Goal: Task Accomplishment & Management: Manage account settings

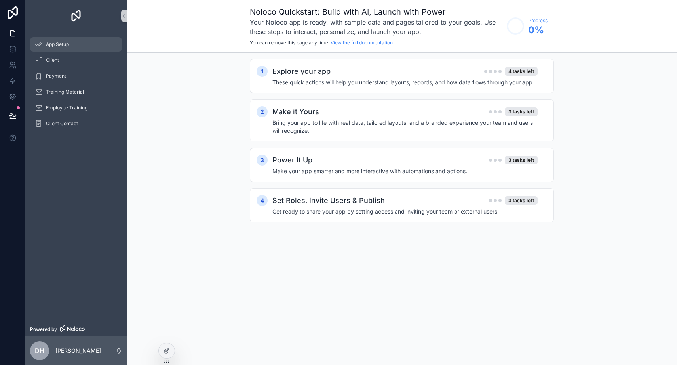
click at [67, 44] on span "App Setup" at bounding box center [57, 44] width 23 height 6
click at [50, 57] on span "Client" at bounding box center [52, 60] width 13 height 6
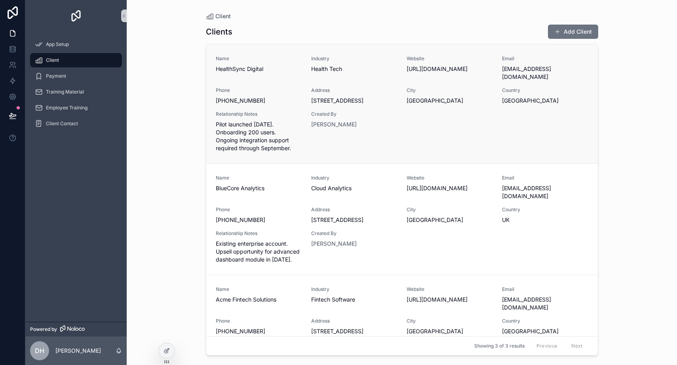
scroll to position [27, 0]
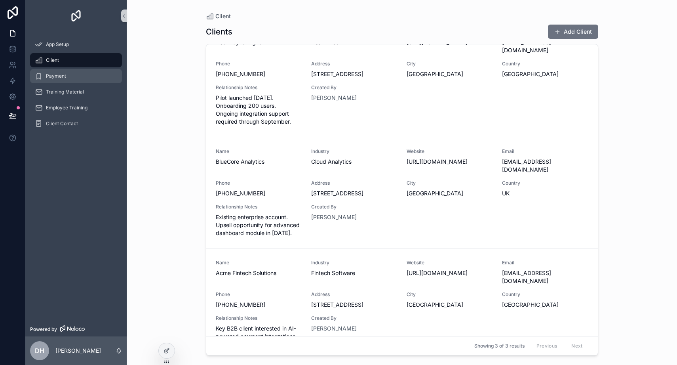
click at [67, 72] on div "Payment" at bounding box center [76, 76] width 82 height 13
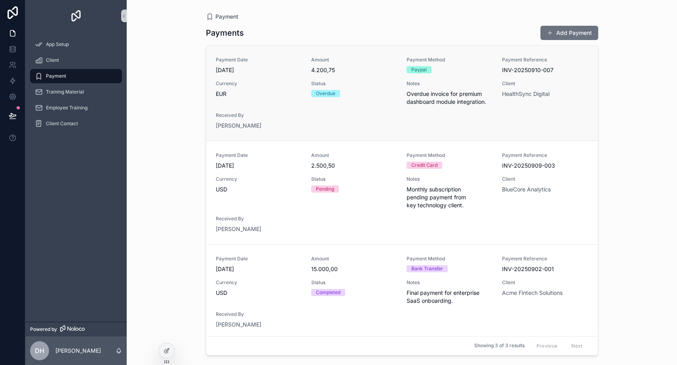
scroll to position [4, 0]
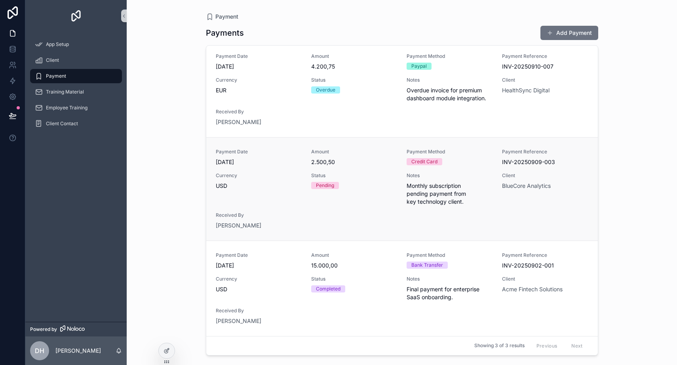
click at [373, 188] on div "Pending" at bounding box center [354, 185] width 86 height 7
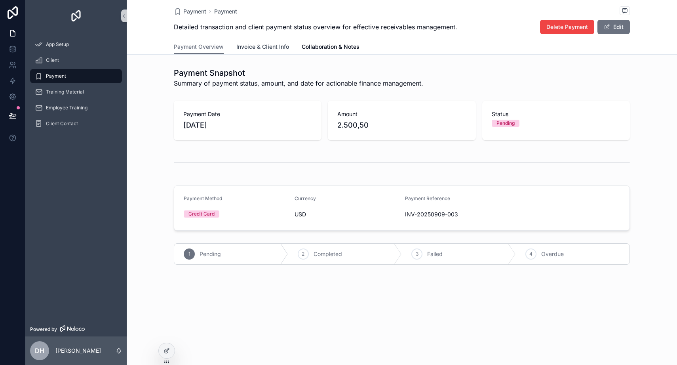
click at [266, 48] on span "Invoice & Client Info" at bounding box center [262, 47] width 53 height 8
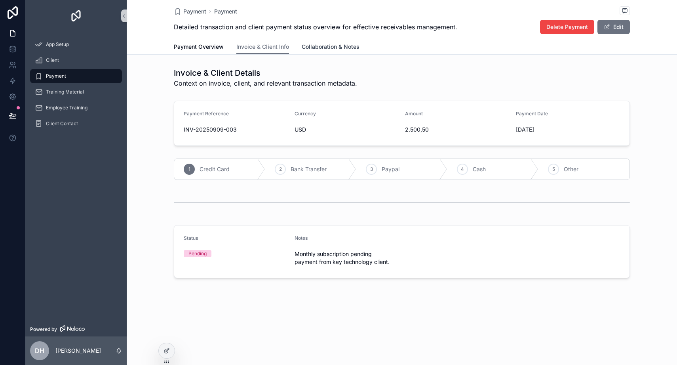
click at [320, 48] on span "Collaboration & Notes" at bounding box center [331, 47] width 58 height 8
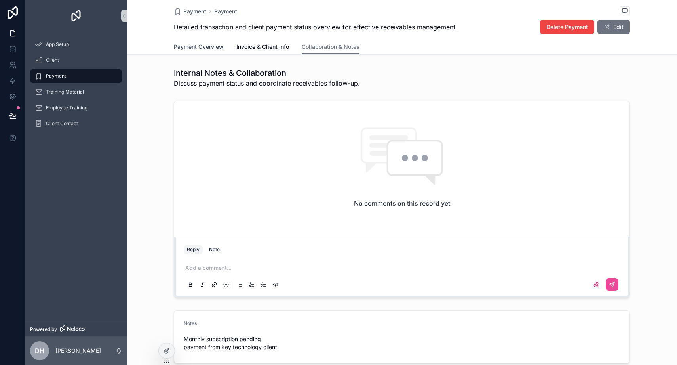
click at [213, 49] on span "Payment Overview" at bounding box center [199, 47] width 50 height 8
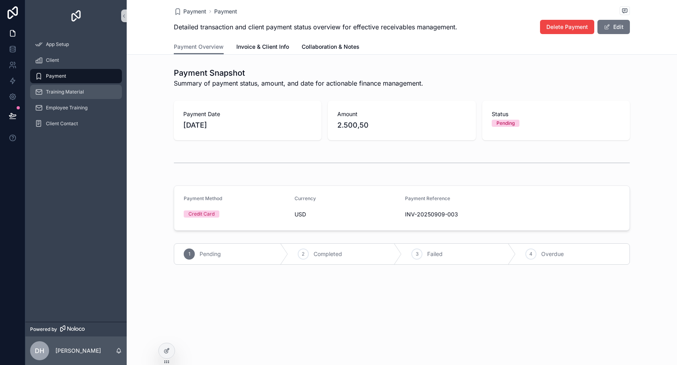
click at [61, 91] on span "Training Material" at bounding box center [65, 92] width 38 height 6
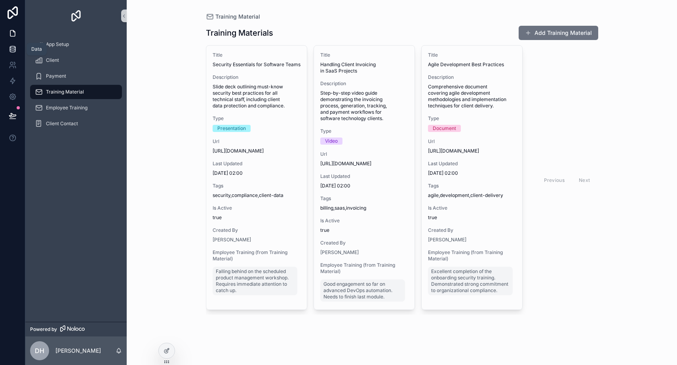
click at [9, 47] on icon at bounding box center [13, 49] width 8 height 8
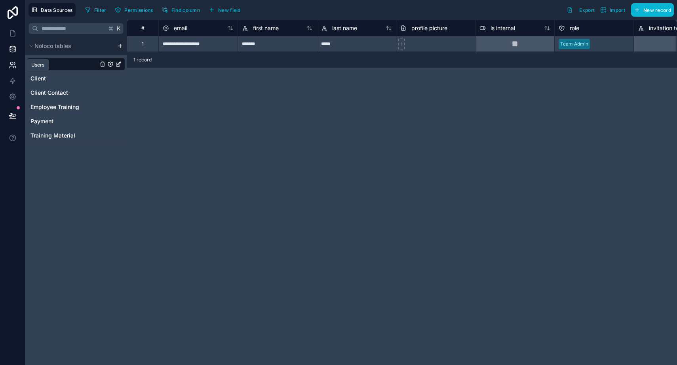
click at [12, 64] on icon at bounding box center [13, 65] width 8 height 8
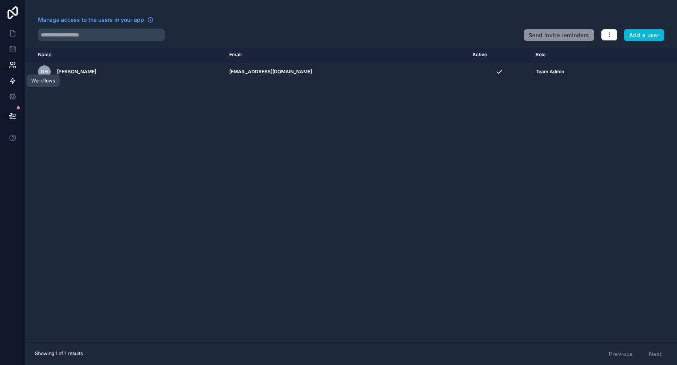
click at [12, 82] on icon at bounding box center [12, 81] width 5 height 6
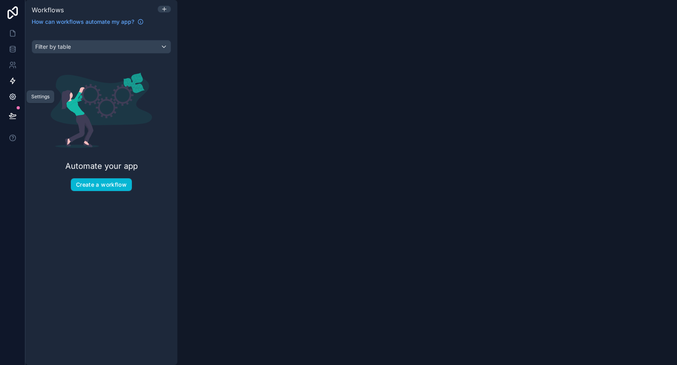
click at [12, 97] on icon at bounding box center [12, 97] width 2 height 2
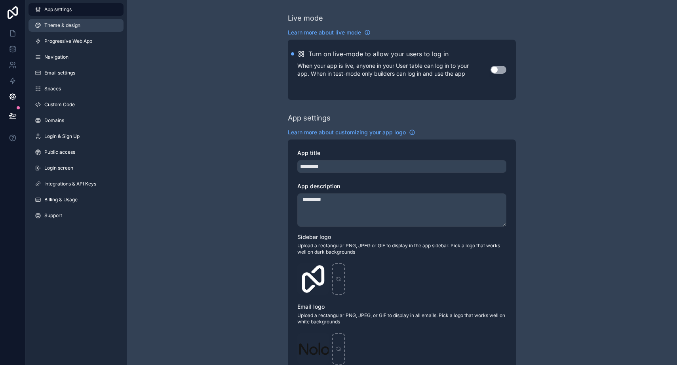
click at [77, 26] on span "Theme & design" at bounding box center [62, 25] width 36 height 6
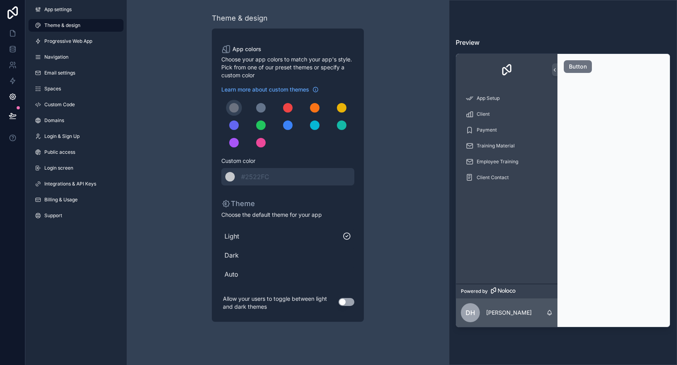
click at [234, 256] on span "Dark" at bounding box center [287, 255] width 127 height 10
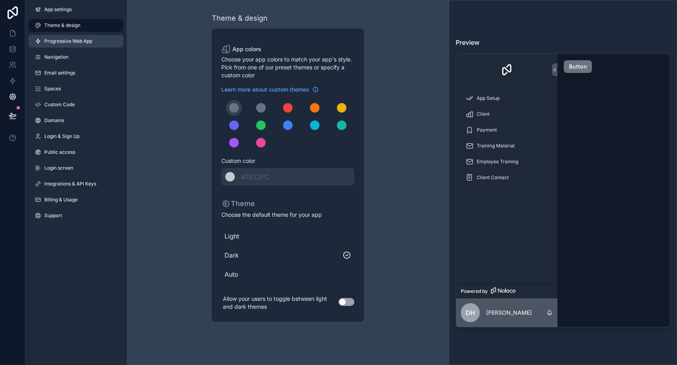
click at [85, 46] on link "Progressive Web App" at bounding box center [76, 41] width 95 height 13
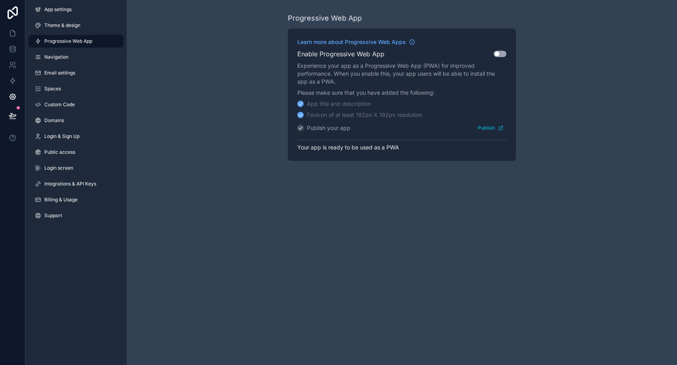
click at [499, 53] on button "Use setting" at bounding box center [500, 54] width 13 height 6
click at [62, 60] on link "Navigation" at bounding box center [76, 57] width 95 height 13
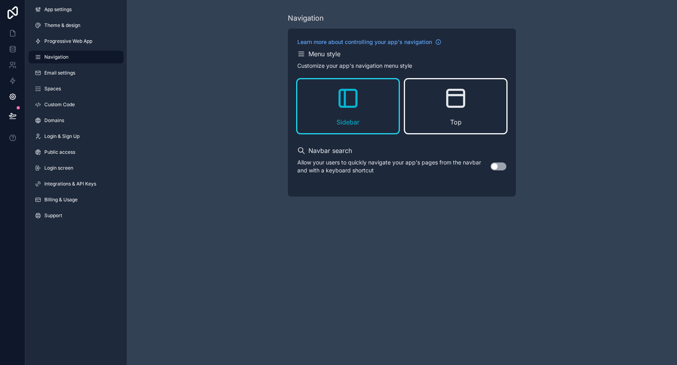
click at [445, 102] on icon "scrollable content" at bounding box center [455, 98] width 25 height 25
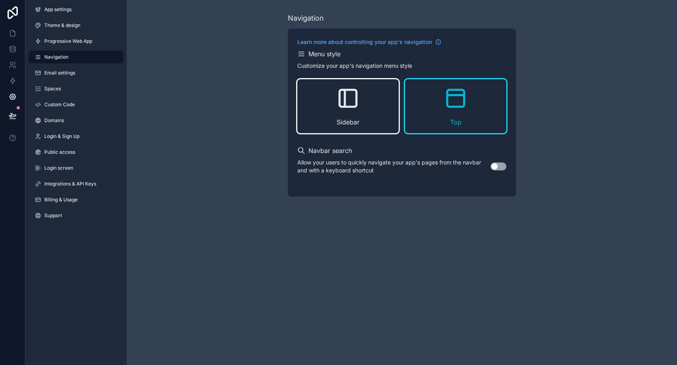
click at [367, 103] on div "Sidebar" at bounding box center [347, 106] width 101 height 54
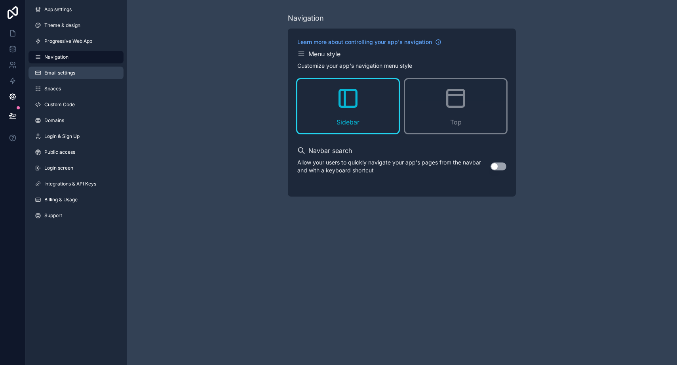
click at [54, 74] on span "Email settings" at bounding box center [59, 73] width 31 height 6
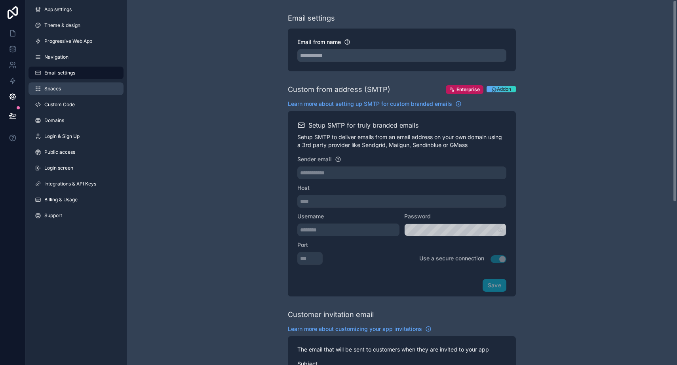
click at [74, 88] on link "Spaces" at bounding box center [76, 88] width 95 height 13
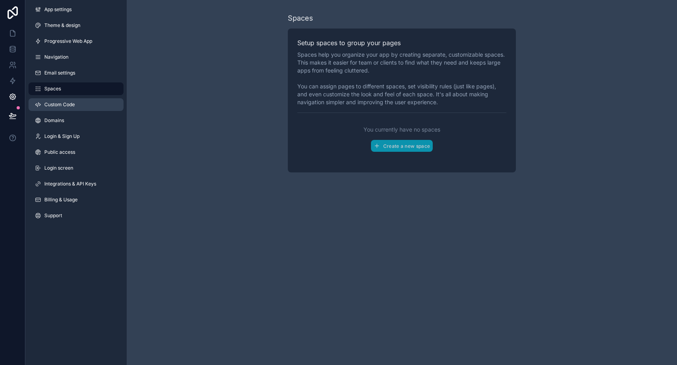
click at [99, 108] on link "Custom Code" at bounding box center [76, 104] width 95 height 13
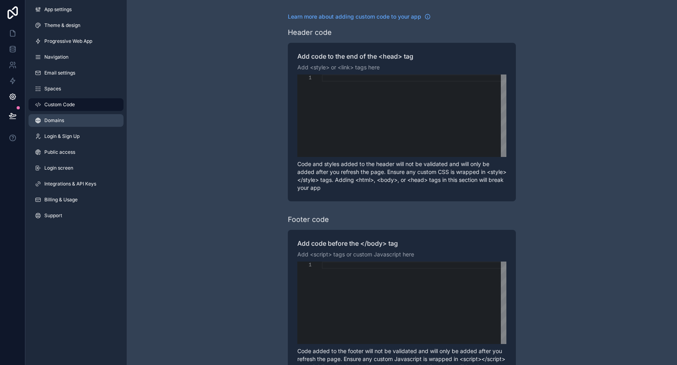
click at [93, 118] on link "Domains" at bounding box center [76, 120] width 95 height 13
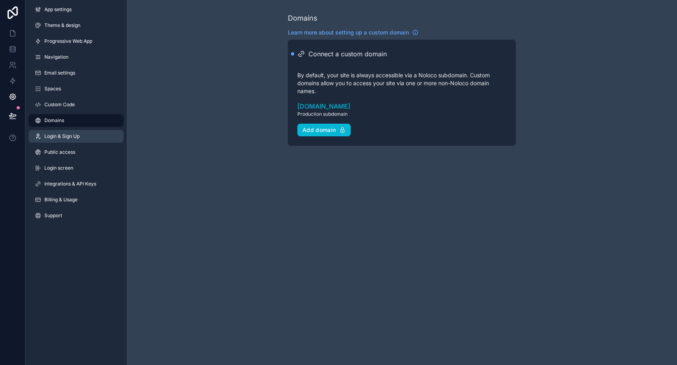
click at [86, 134] on link "Login & Sign Up" at bounding box center [76, 136] width 95 height 13
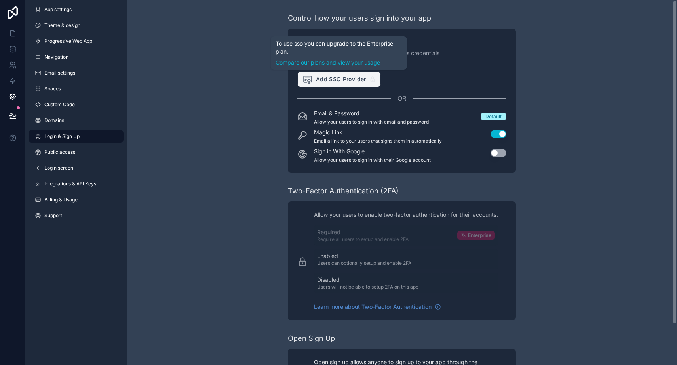
click at [359, 79] on span "Add SSO Provider" at bounding box center [334, 79] width 64 height 10
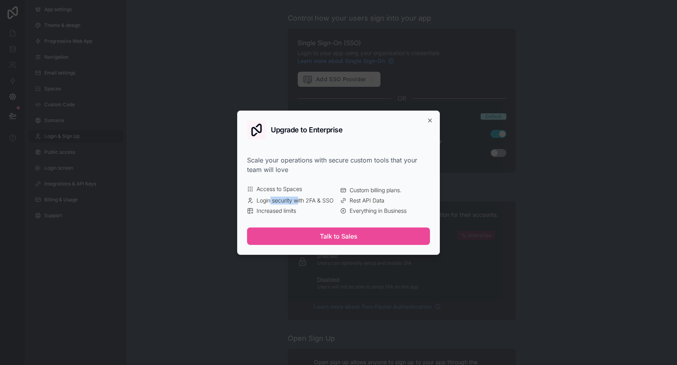
drag, startPoint x: 270, startPoint y: 201, endPoint x: 297, endPoint y: 201, distance: 27.3
click at [297, 201] on span "Login security with 2FA & SSO" at bounding box center [295, 200] width 77 height 8
click at [431, 119] on icon "button" at bounding box center [429, 120] width 3 height 3
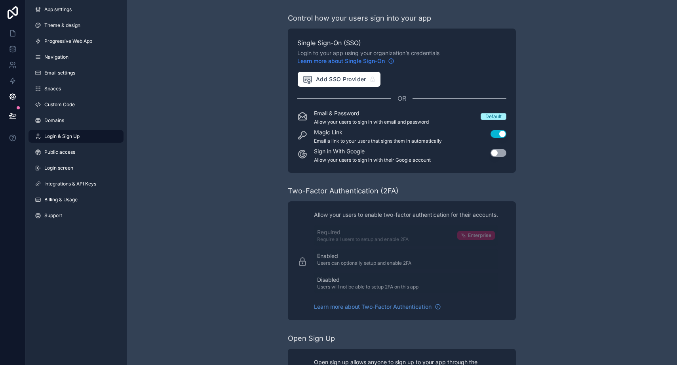
click at [344, 60] on span "Learn more about Single Sign-On" at bounding box center [341, 61] width 88 height 8
